Goal: Transaction & Acquisition: Book appointment/travel/reservation

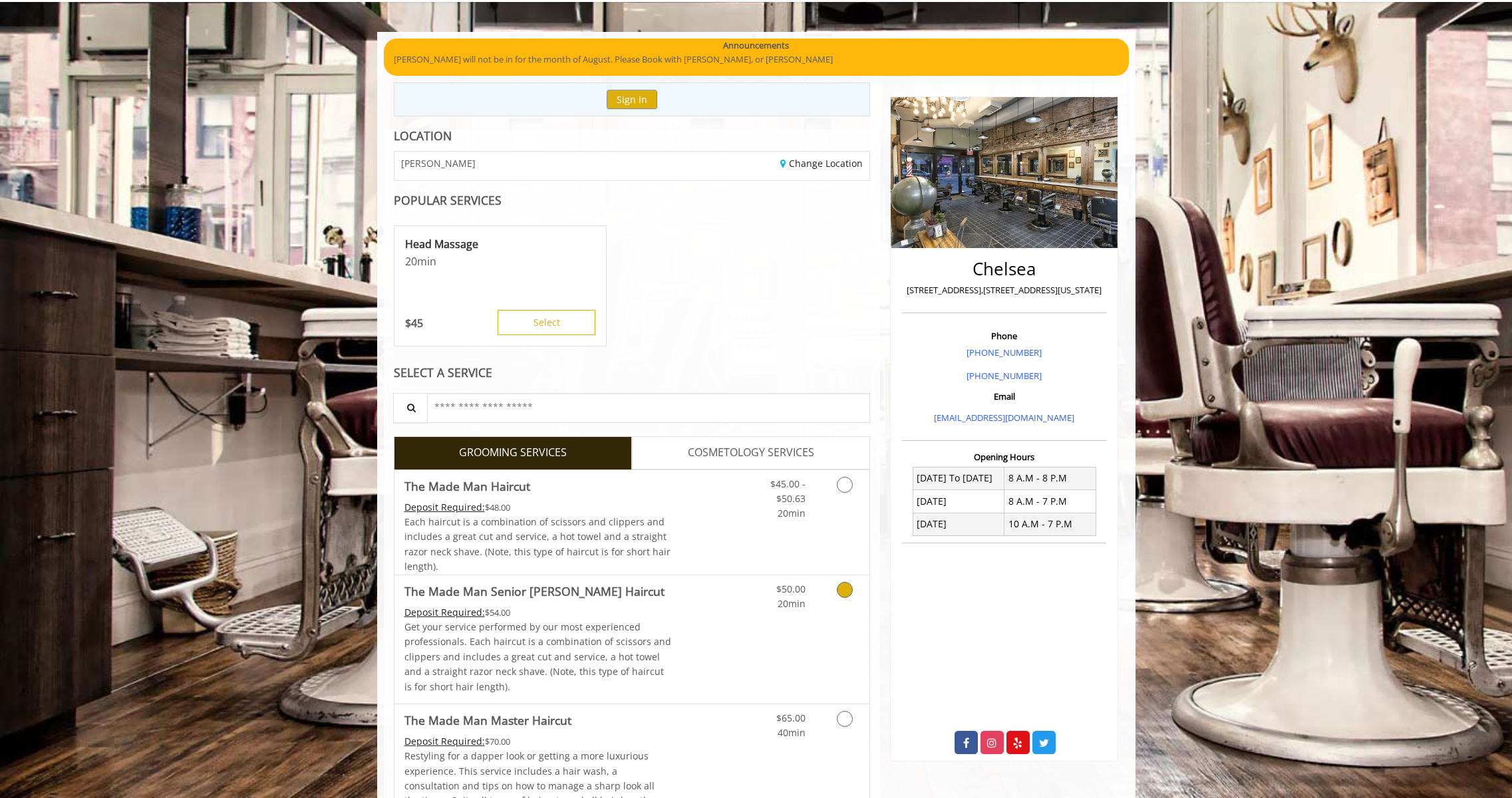
click at [847, 589] on icon "Grooming services" at bounding box center [844, 590] width 16 height 16
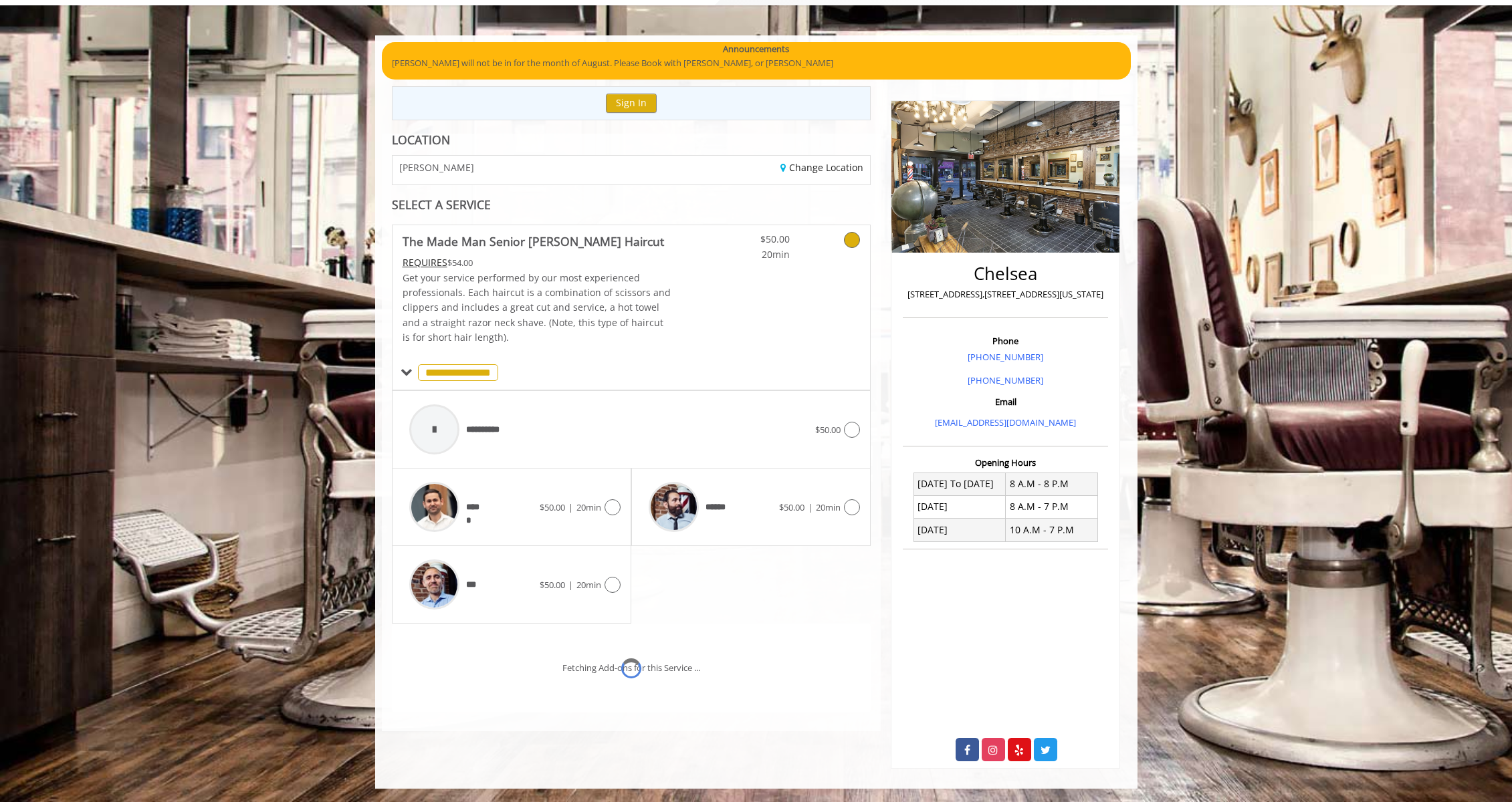
scroll to position [97, 0]
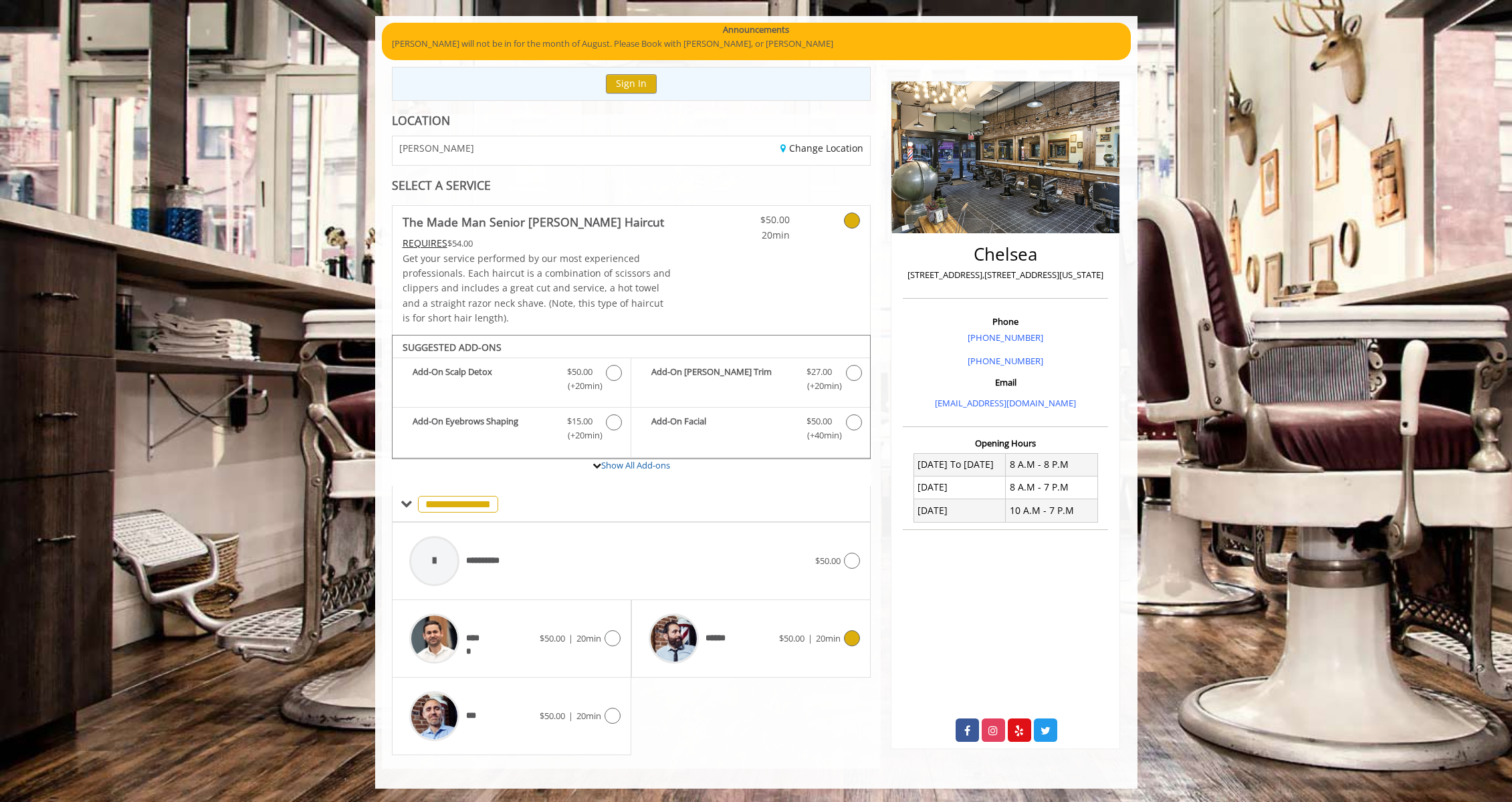
click at [802, 629] on div "****** $50.00 | 20min" at bounding box center [751, 639] width 218 height 63
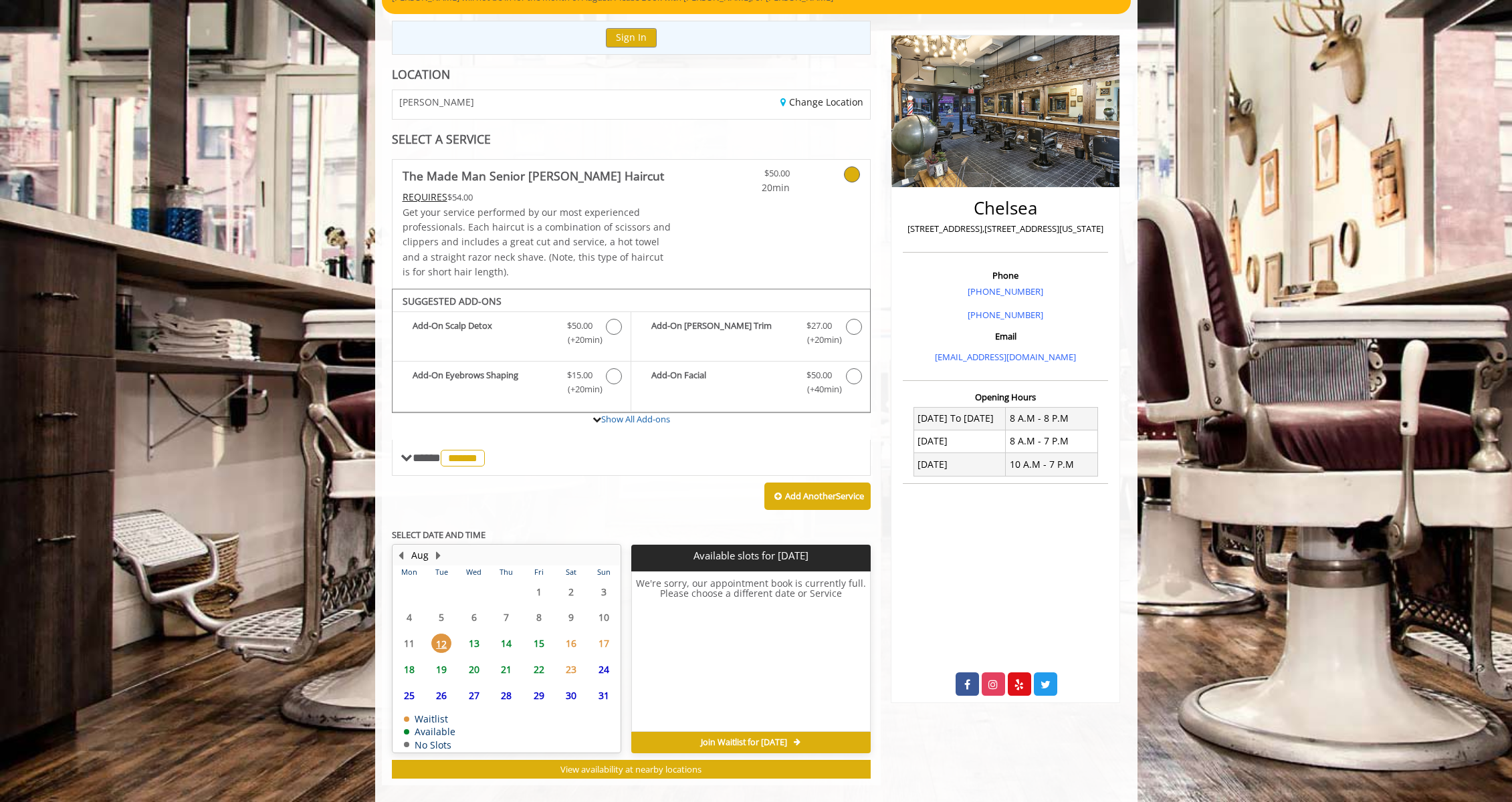
click at [539, 673] on span "22" at bounding box center [539, 668] width 20 height 19
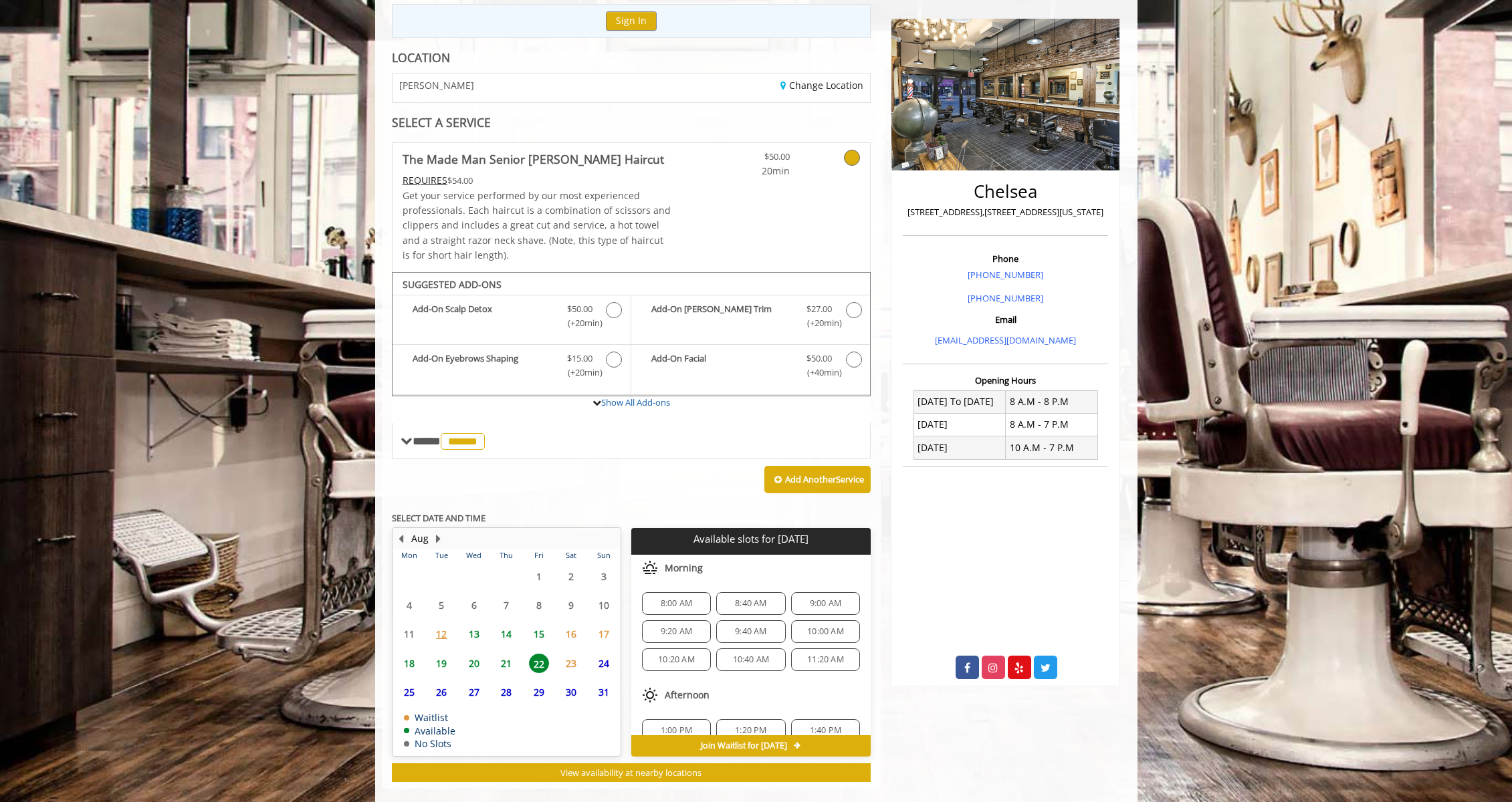
scroll to position [180, 0]
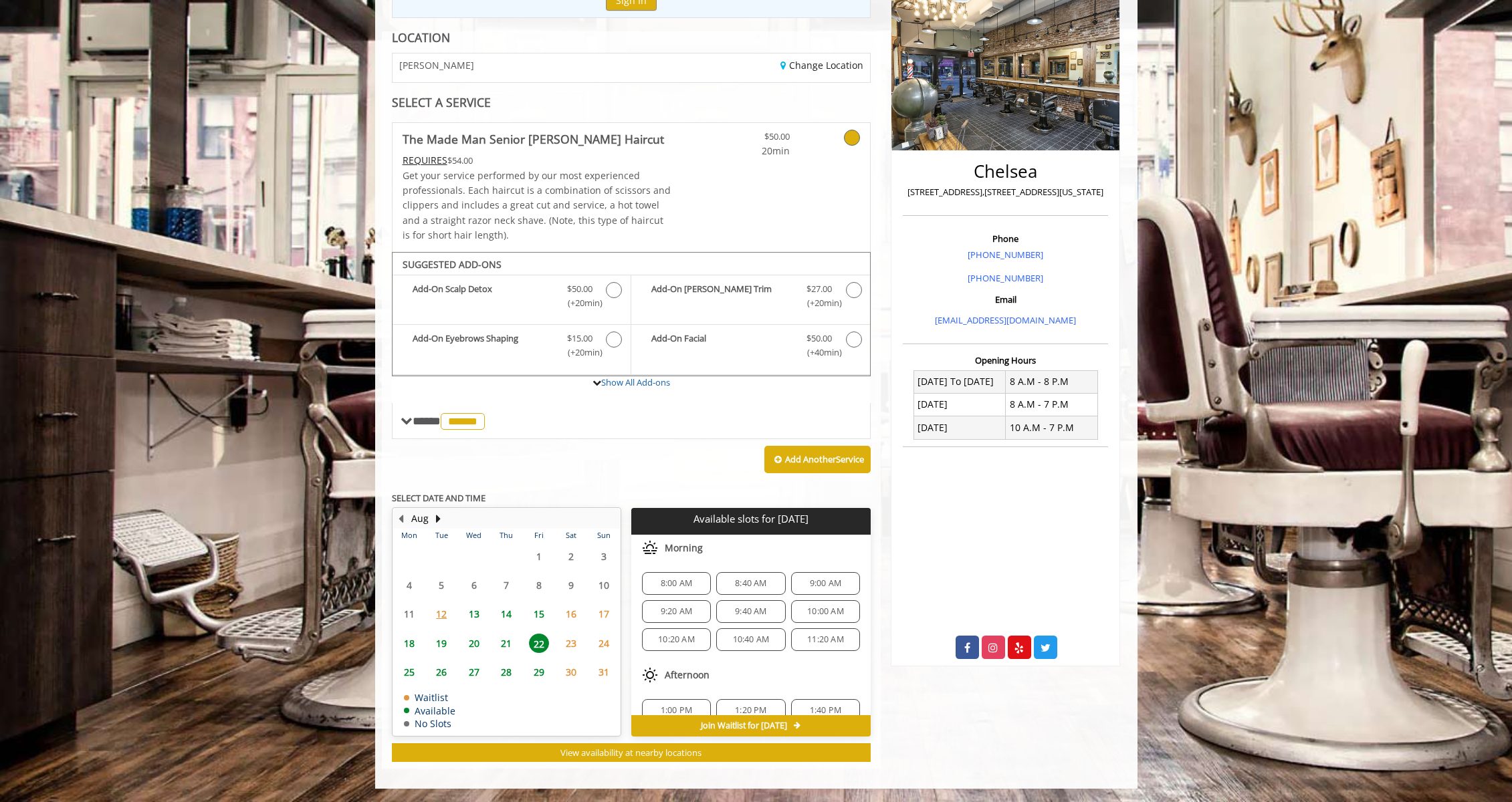
click at [505, 644] on span "21" at bounding box center [506, 643] width 20 height 19
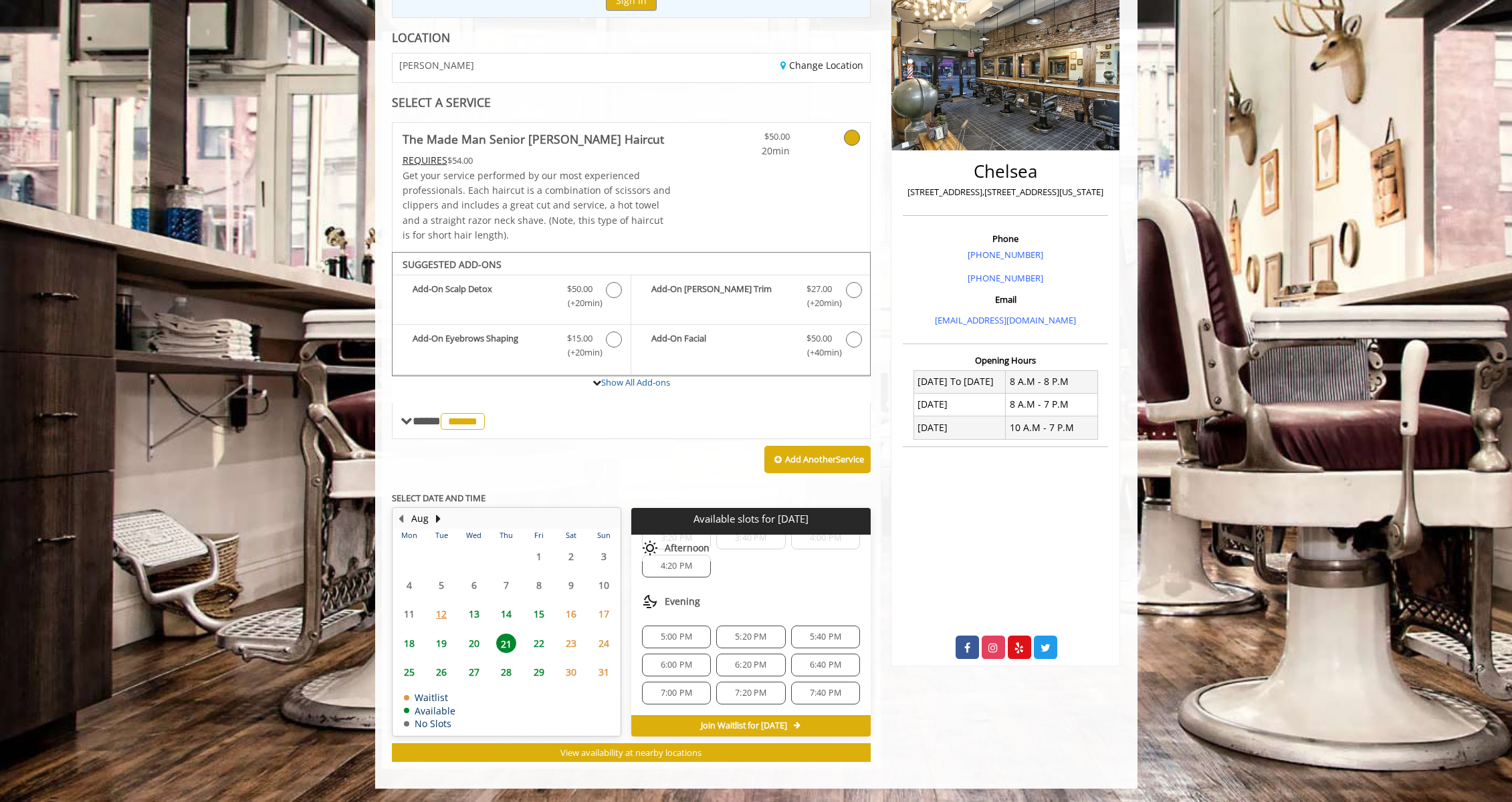
scroll to position [283, 0]
click at [817, 668] on span "6:40 PM" at bounding box center [825, 667] width 32 height 11
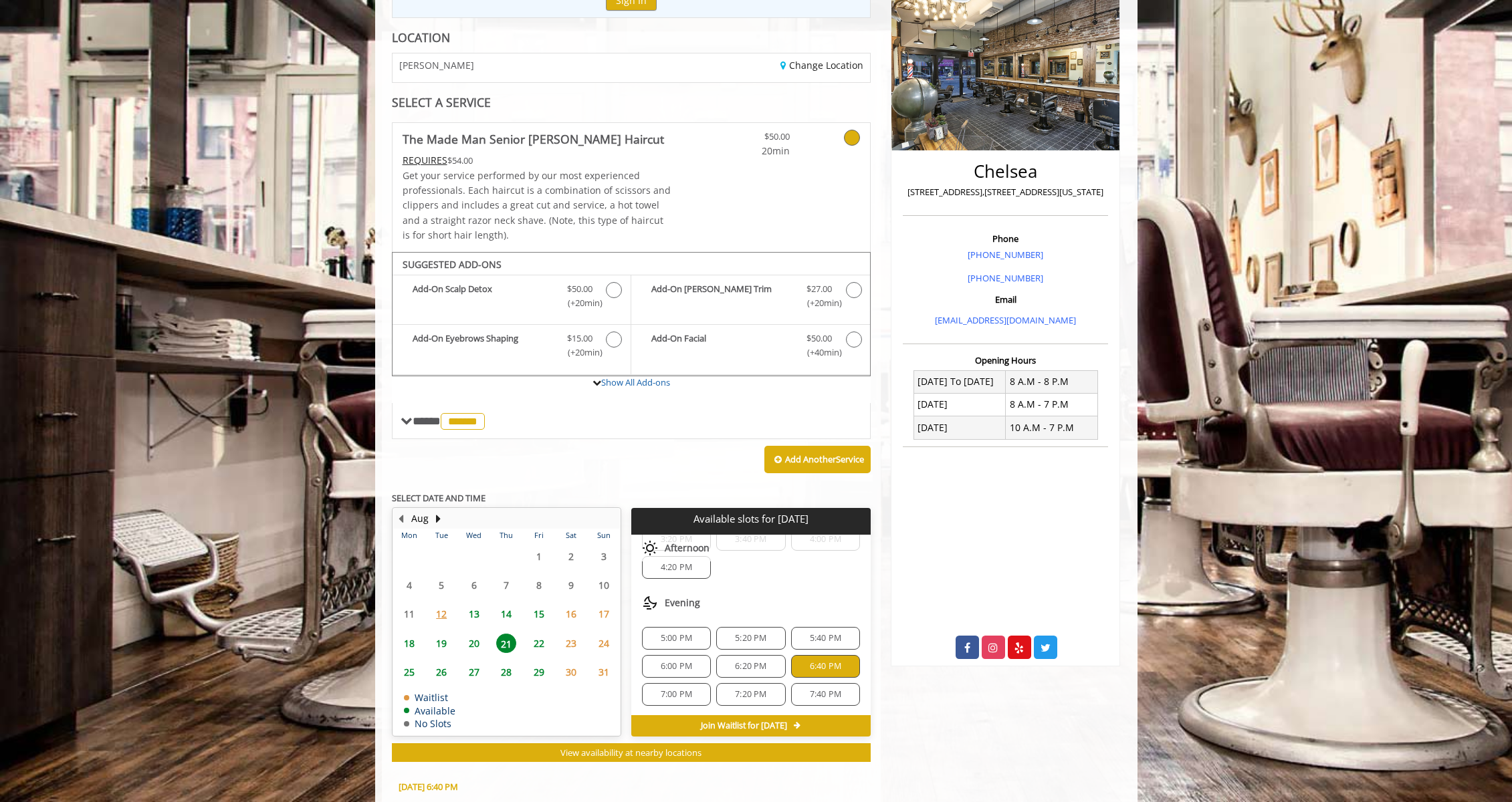
scroll to position [422, 0]
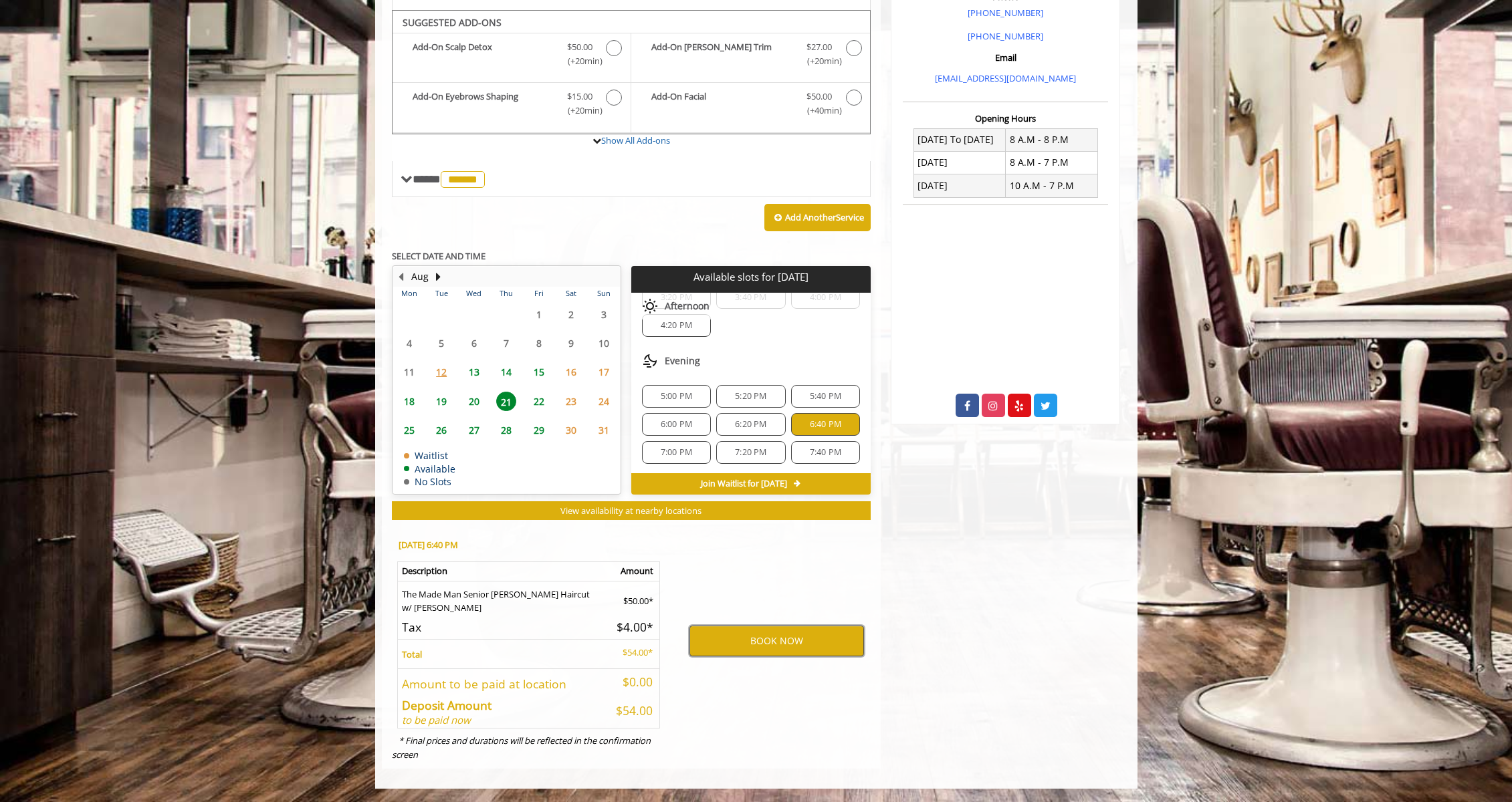
click at [787, 647] on button "BOOK NOW" at bounding box center [776, 641] width 174 height 31
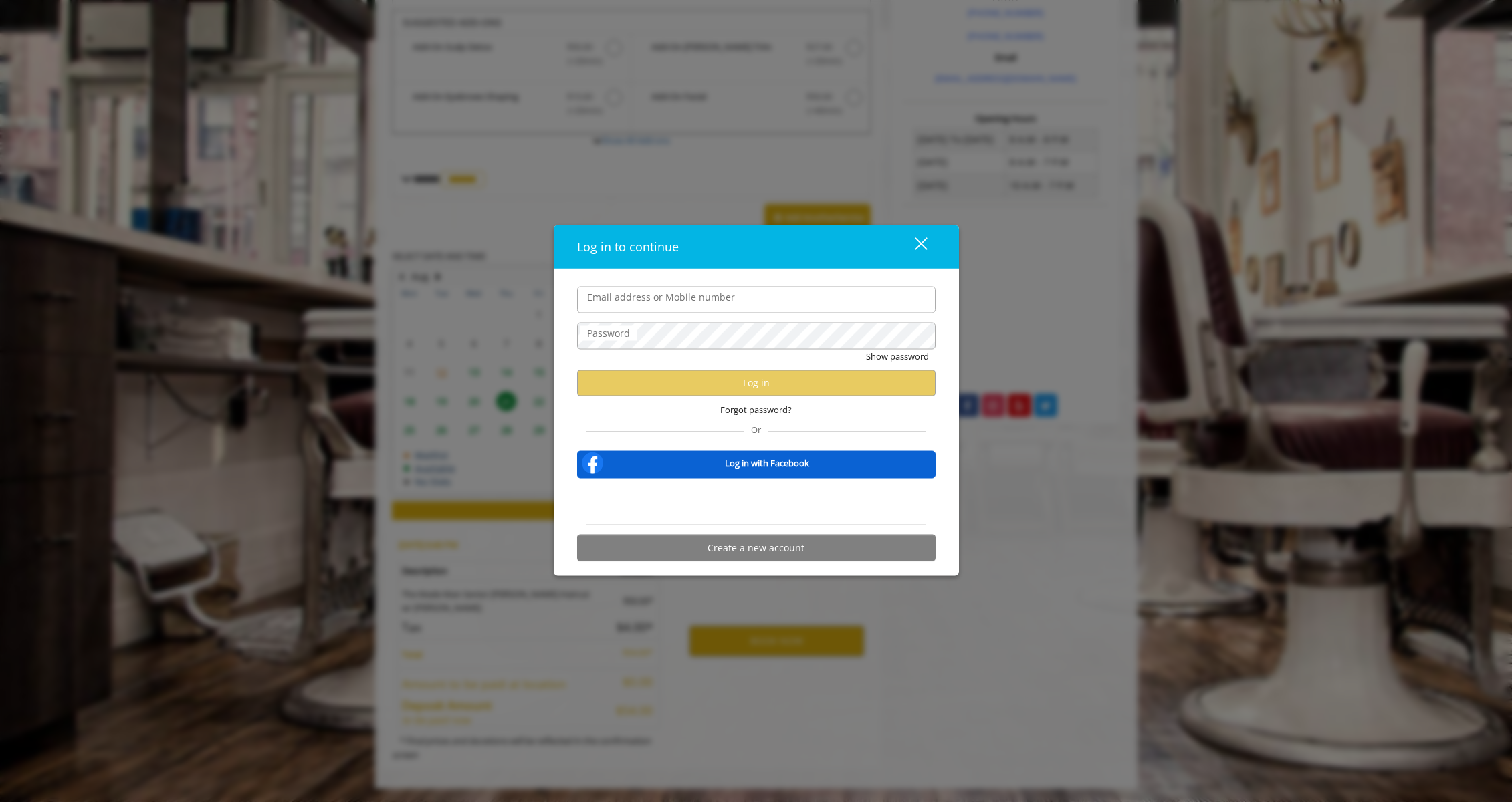
click at [719, 296] on input "Email address or Mobile number" at bounding box center [756, 300] width 358 height 27
type input "**********"
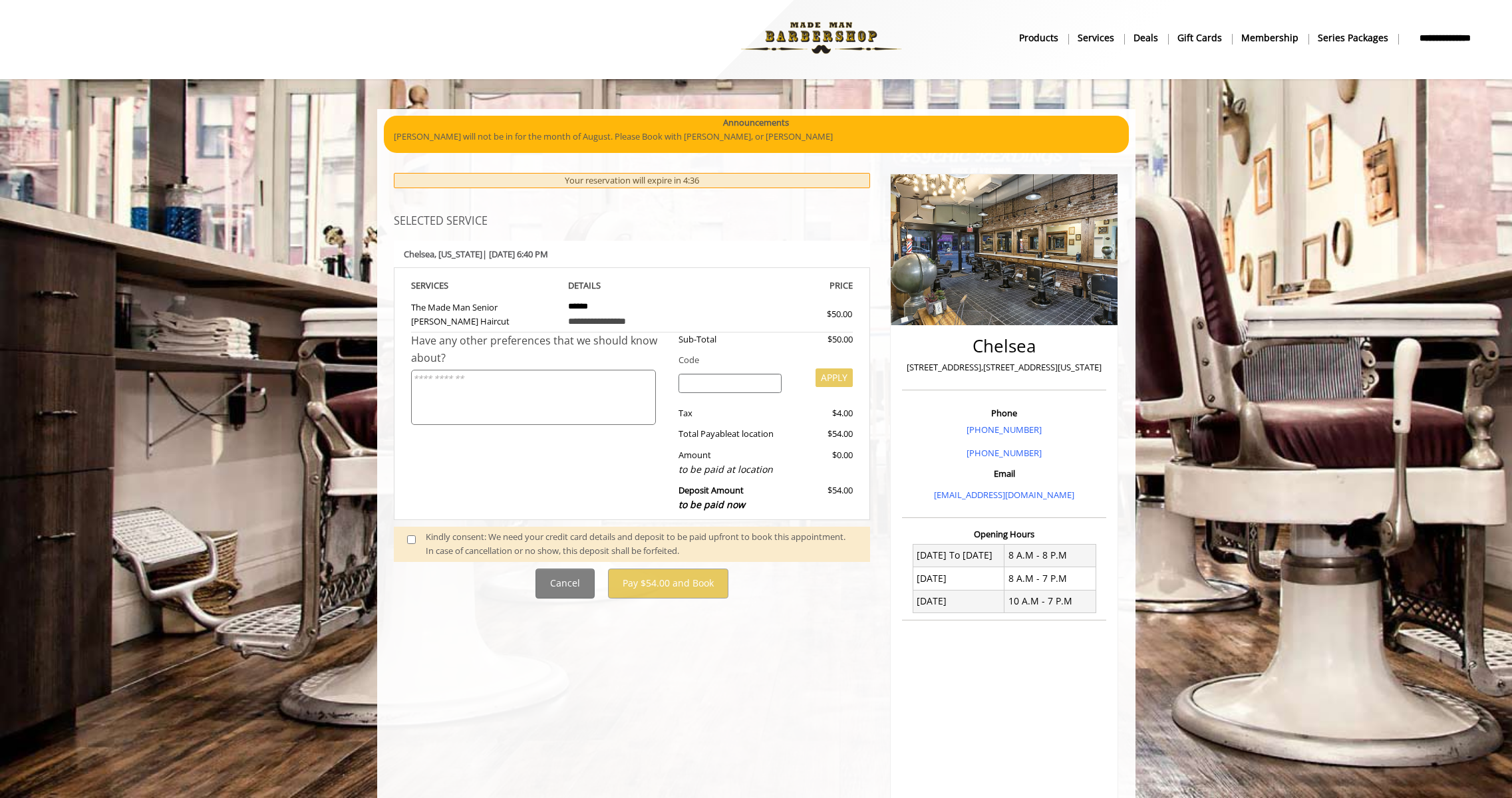
scroll to position [0, 0]
